Goal: Find specific page/section: Find specific page/section

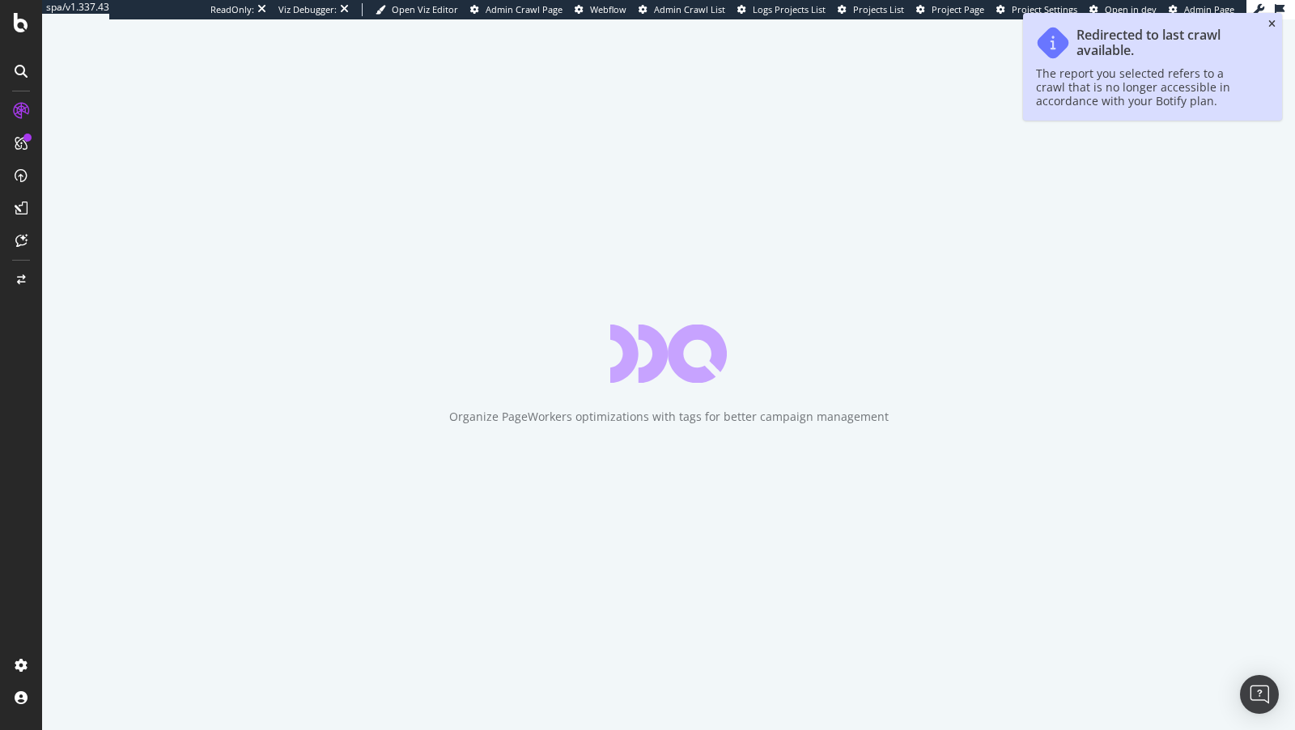
click at [1273, 24] on icon "close toast" at bounding box center [1272, 24] width 7 height 10
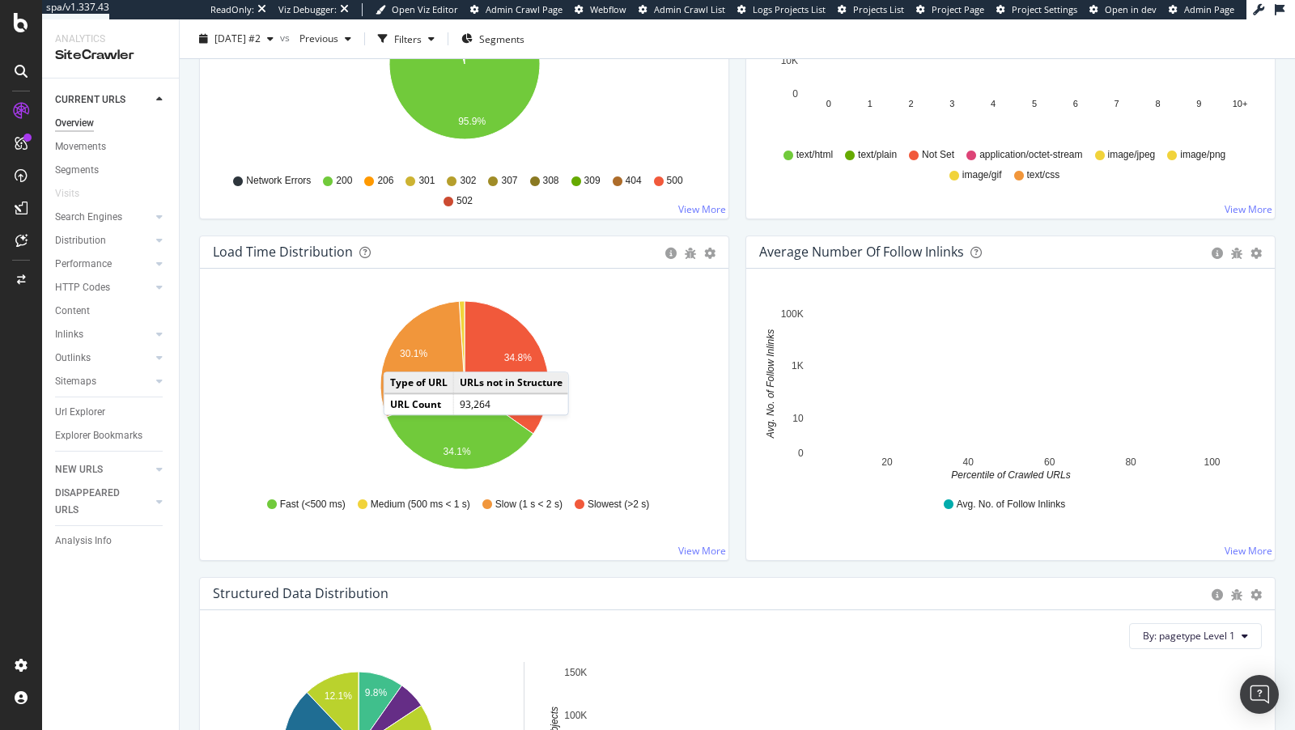
scroll to position [867, 0]
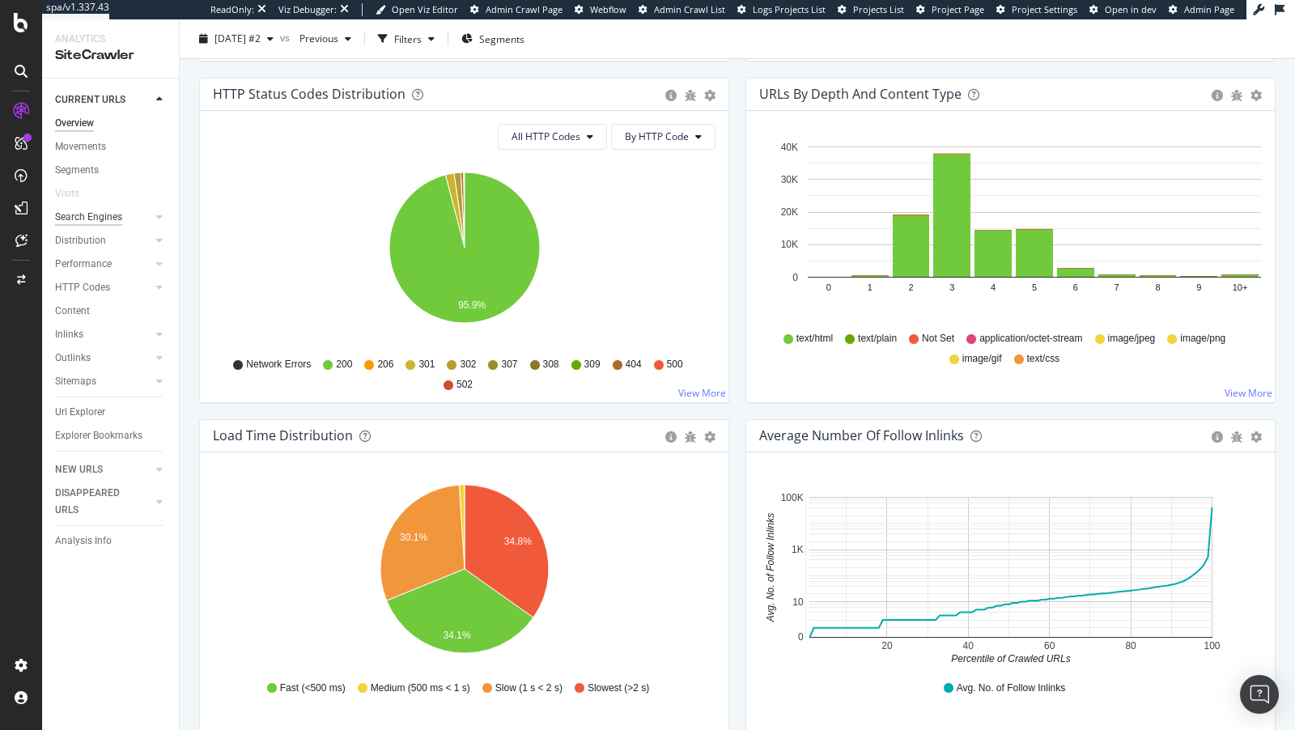
click at [75, 220] on div "Search Engines" at bounding box center [88, 217] width 67 height 17
